Goal: Use online tool/utility: Utilize a website feature to perform a specific function

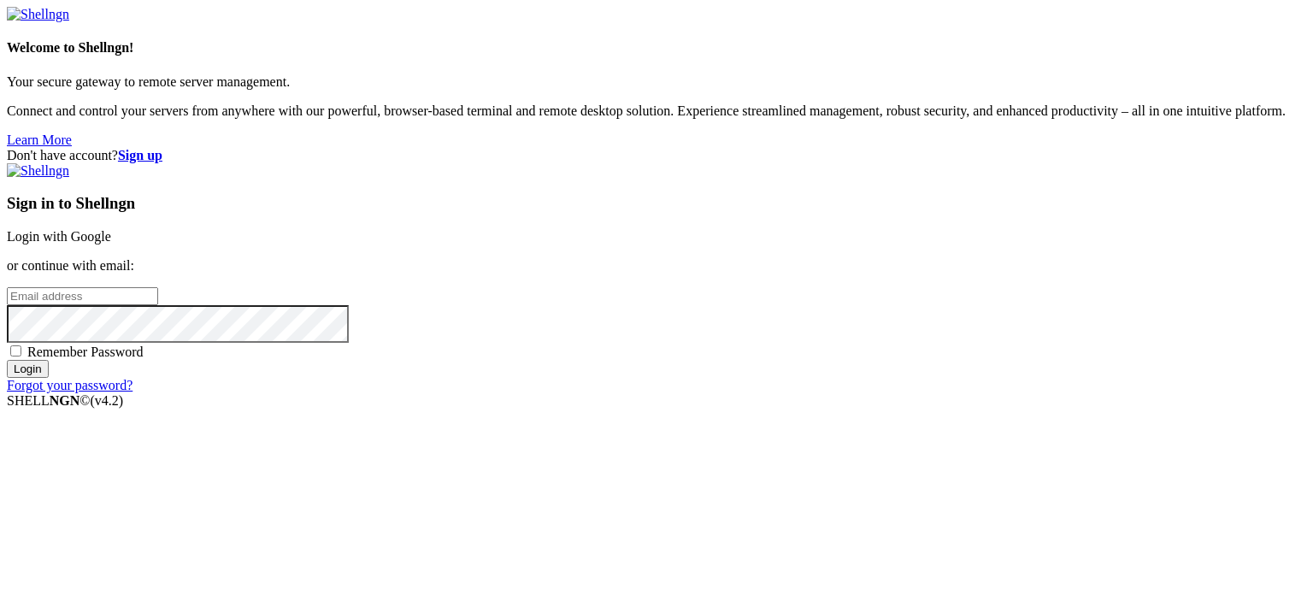
click at [111, 229] on link "Login with Google" at bounding box center [59, 236] width 104 height 15
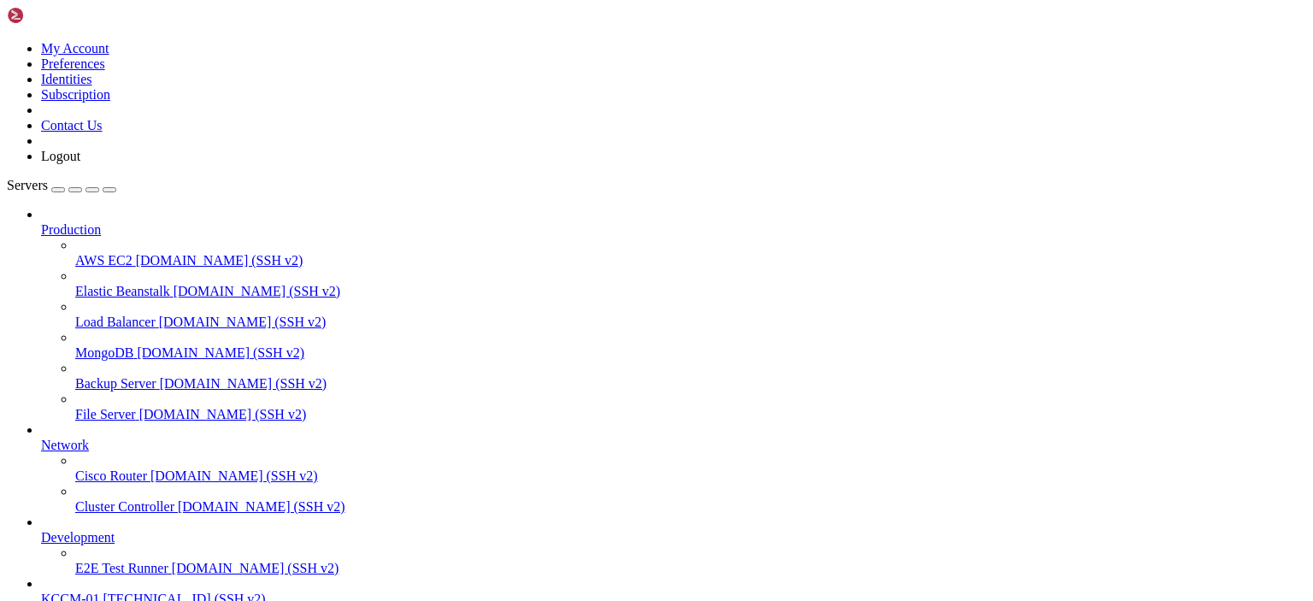
scroll to position [88, 0]
click at [99, 591] on span "KCCM-01" at bounding box center [70, 598] width 58 height 15
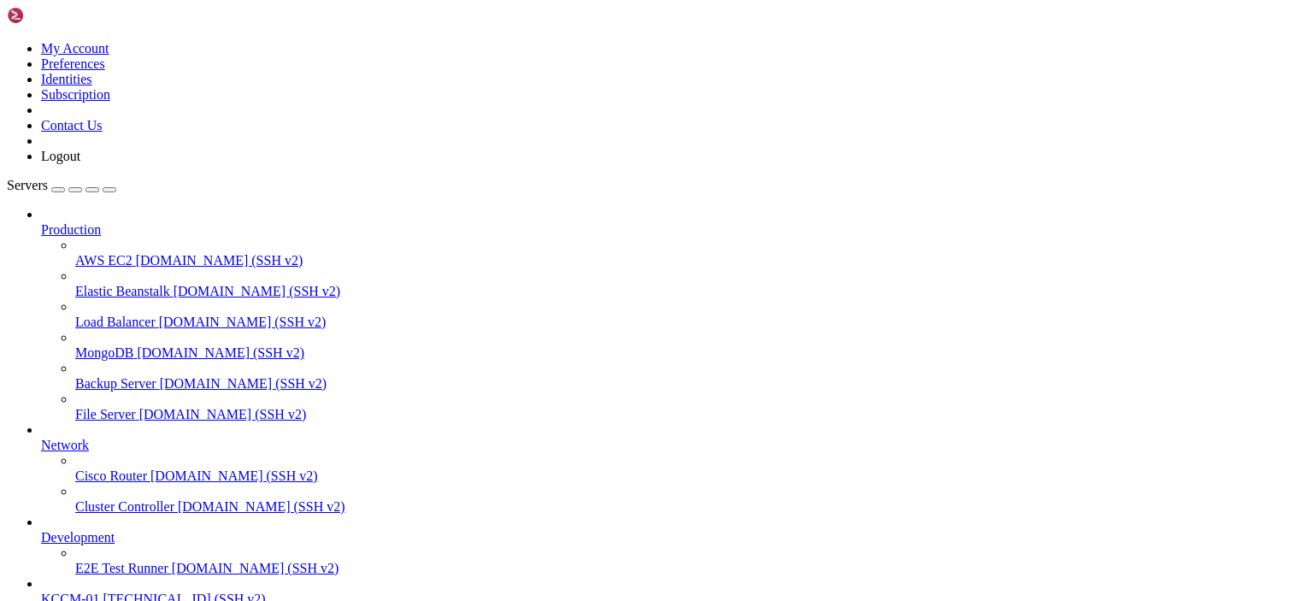
click at [99, 591] on span "KCCM-01" at bounding box center [70, 598] width 58 height 15
